Goal: Entertainment & Leisure: Browse casually

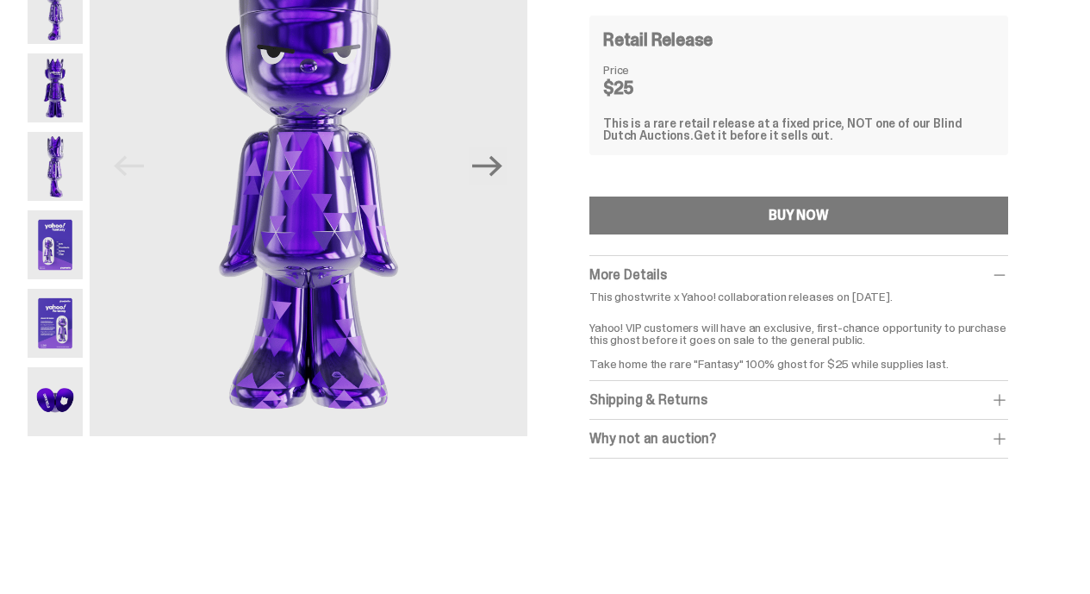
scroll to position [86, 0]
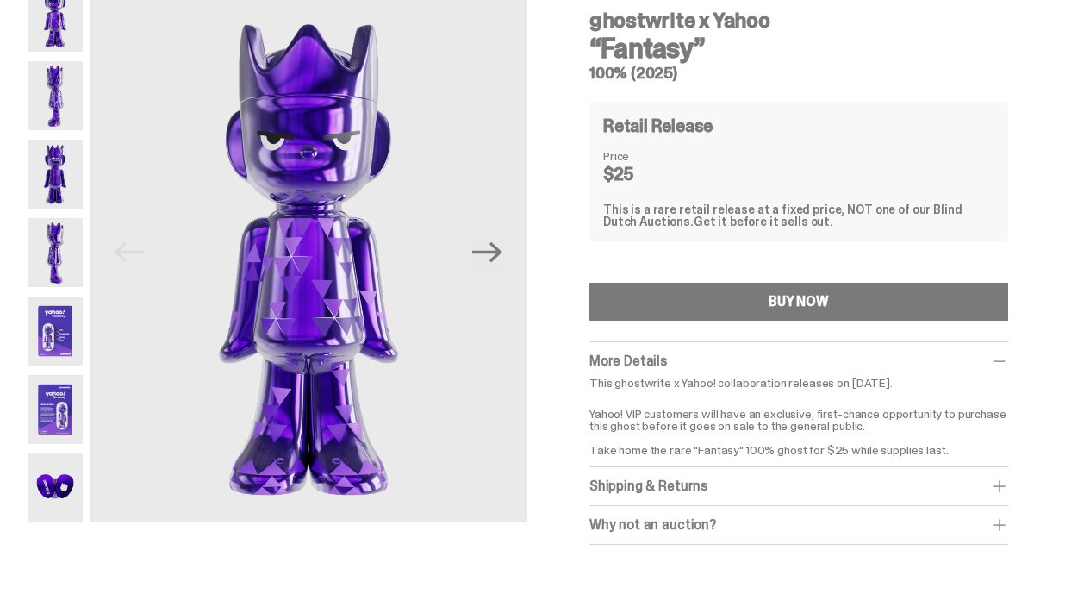
click at [82, 106] on img at bounding box center [55, 95] width 55 height 69
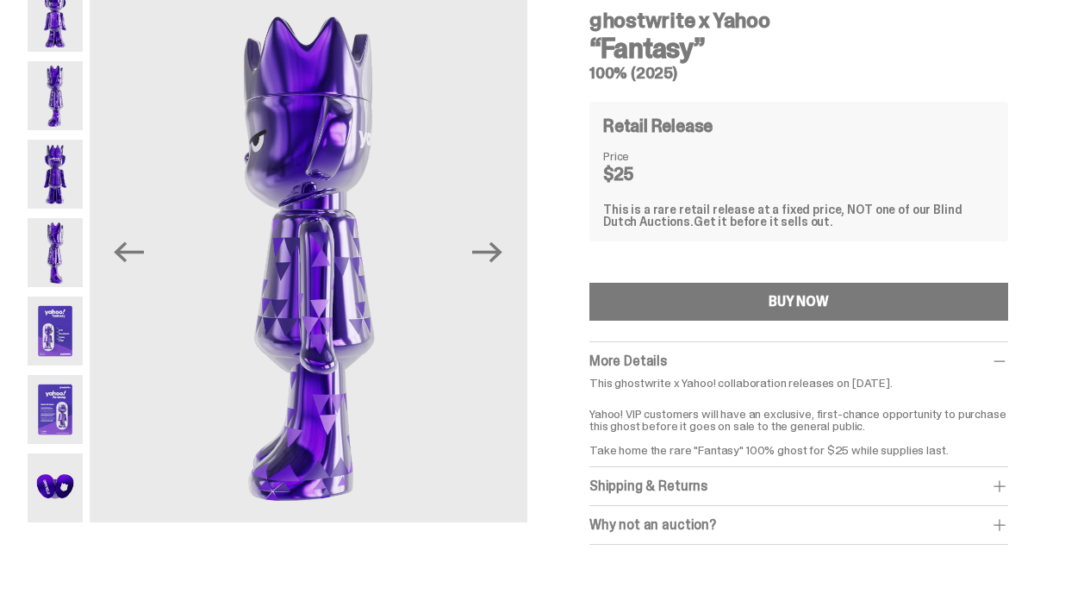
click at [68, 165] on img at bounding box center [55, 174] width 55 height 69
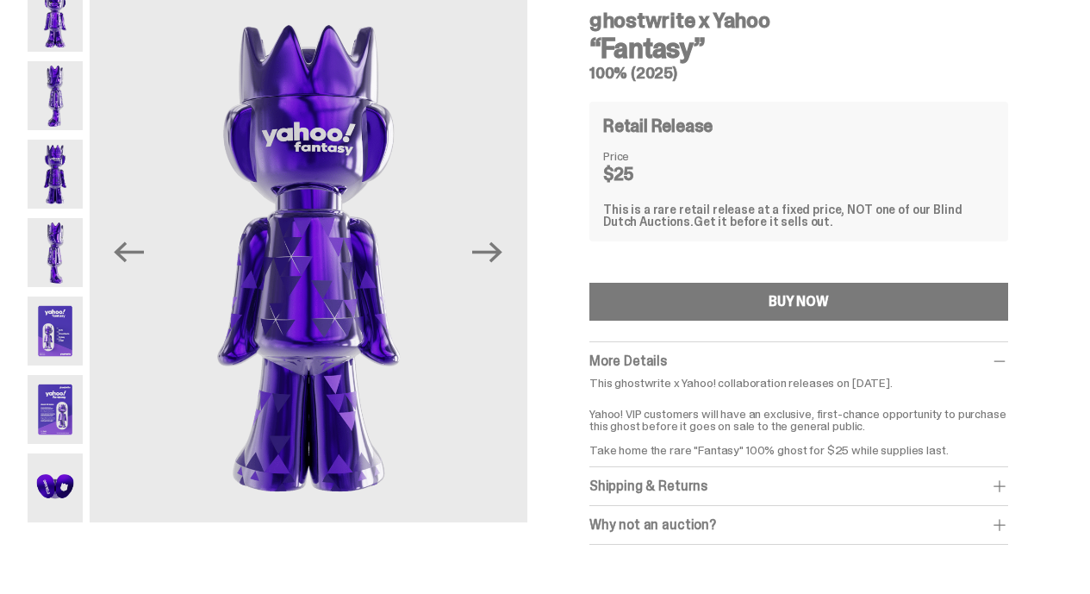
click at [68, 224] on img at bounding box center [55, 252] width 55 height 69
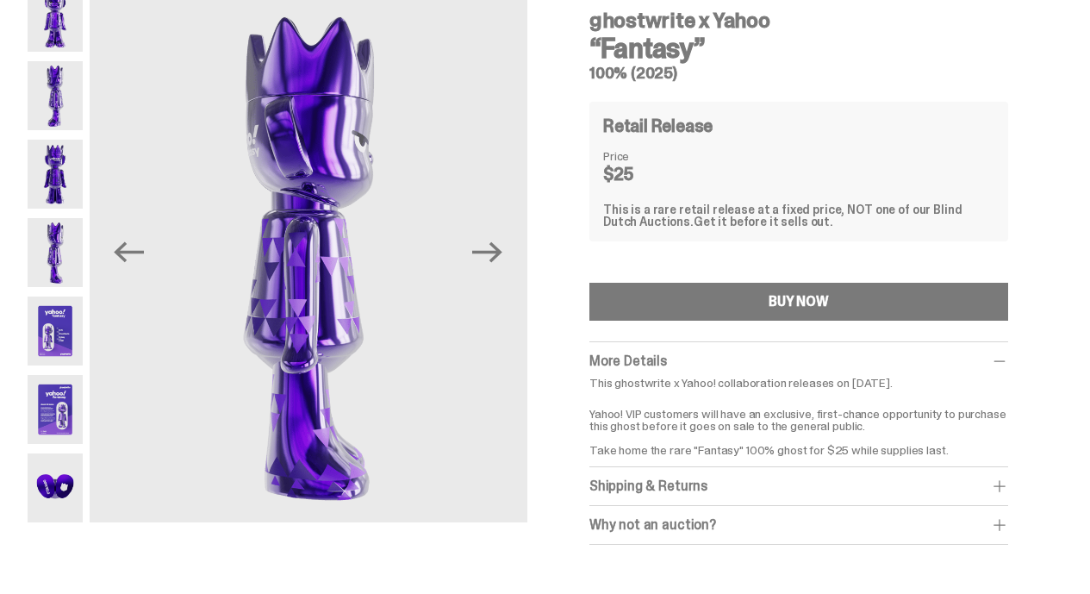
click at [83, 301] on img at bounding box center [55, 330] width 55 height 69
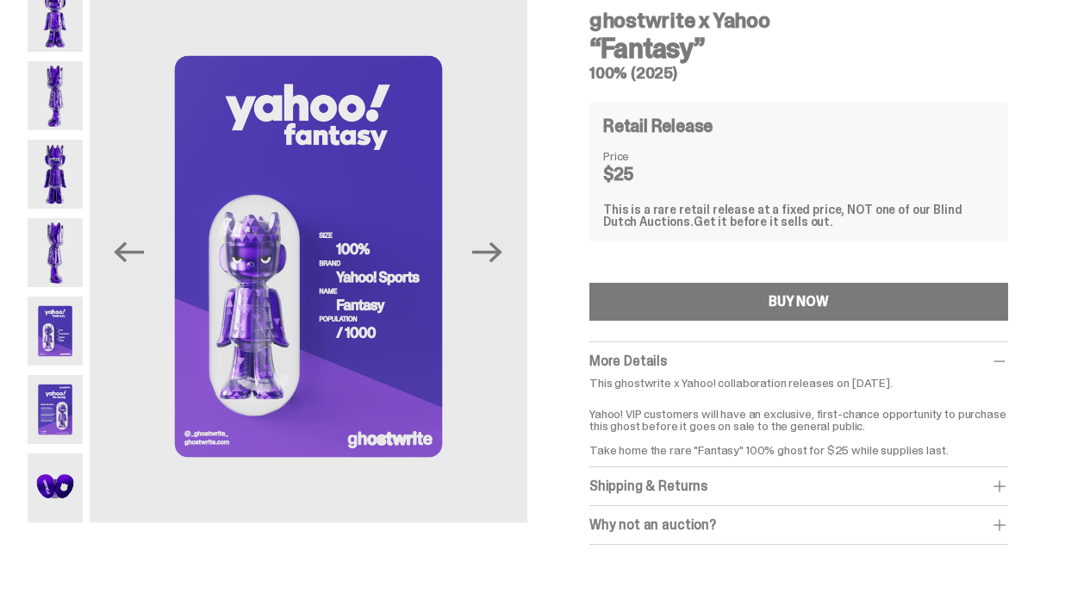
click at [77, 416] on img at bounding box center [55, 409] width 55 height 69
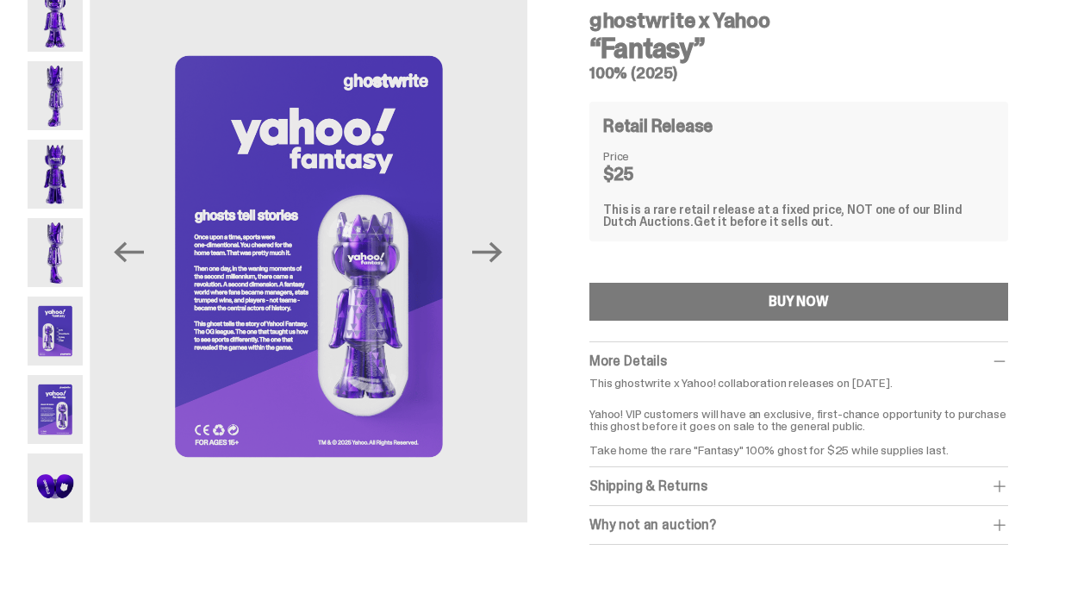
click at [81, 491] on img at bounding box center [55, 487] width 55 height 69
